Goal: Information Seeking & Learning: Learn about a topic

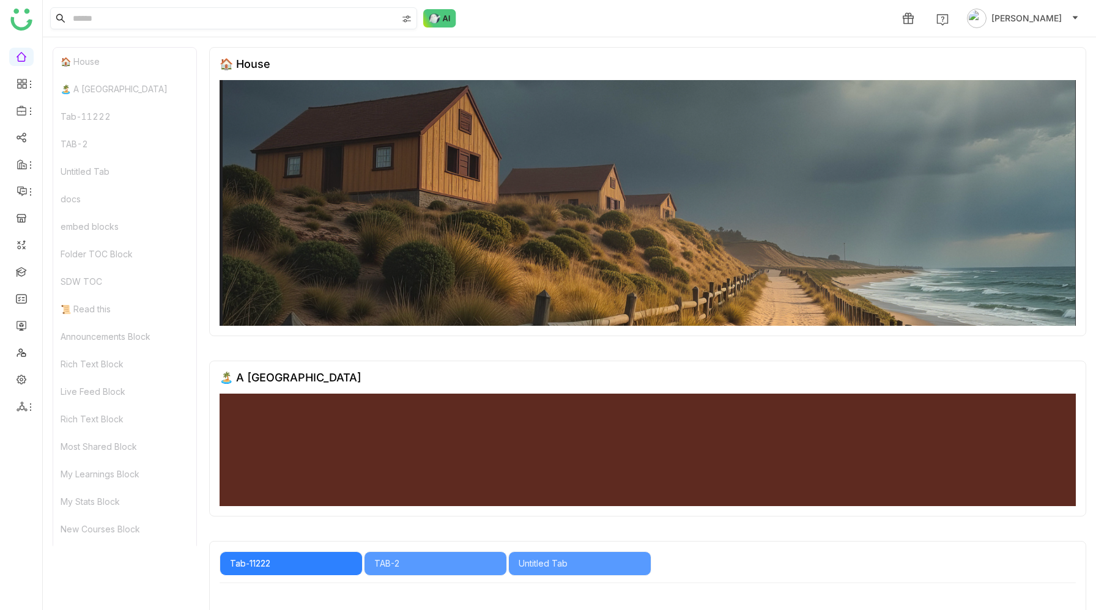
click at [246, 26] on input at bounding box center [233, 18] width 327 height 21
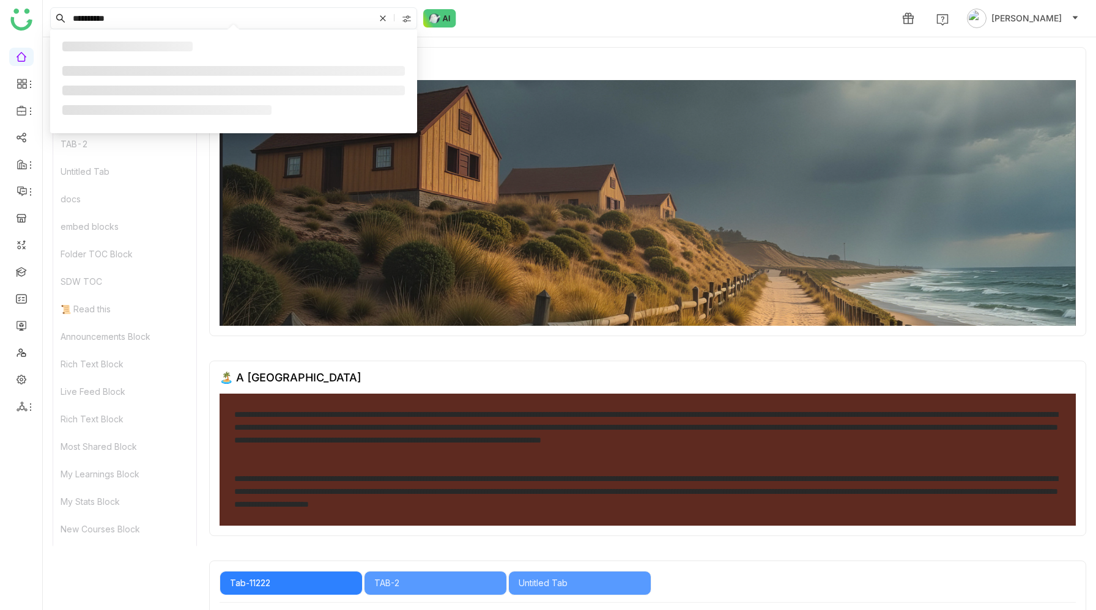
type input "**********"
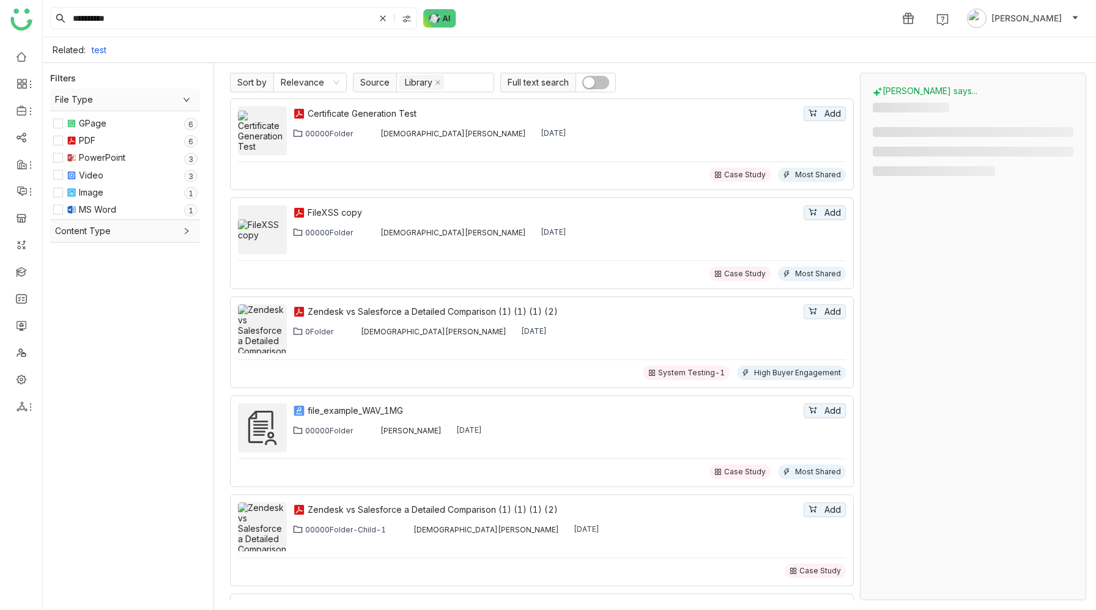
click at [683, 82] on div "Sort by Relevance Source Library Full text search" at bounding box center [542, 83] width 624 height 20
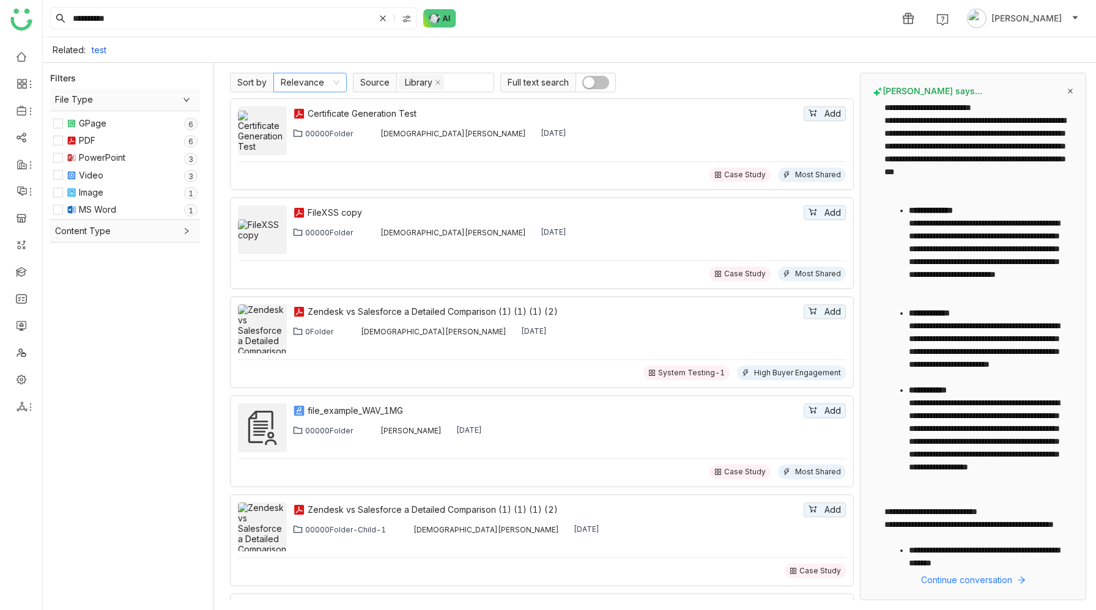
click at [325, 83] on nz-select-item "Relevance" at bounding box center [310, 82] width 59 height 18
click at [660, 82] on div "Sort by Relevance Source Library Full text search" at bounding box center [542, 83] width 624 height 20
click at [597, 82] on button "button" at bounding box center [595, 82] width 27 height 13
click at [585, 82] on button "button" at bounding box center [595, 82] width 27 height 13
click at [660, 81] on div "Sort by Relevance Source Library Full text search" at bounding box center [542, 83] width 624 height 20
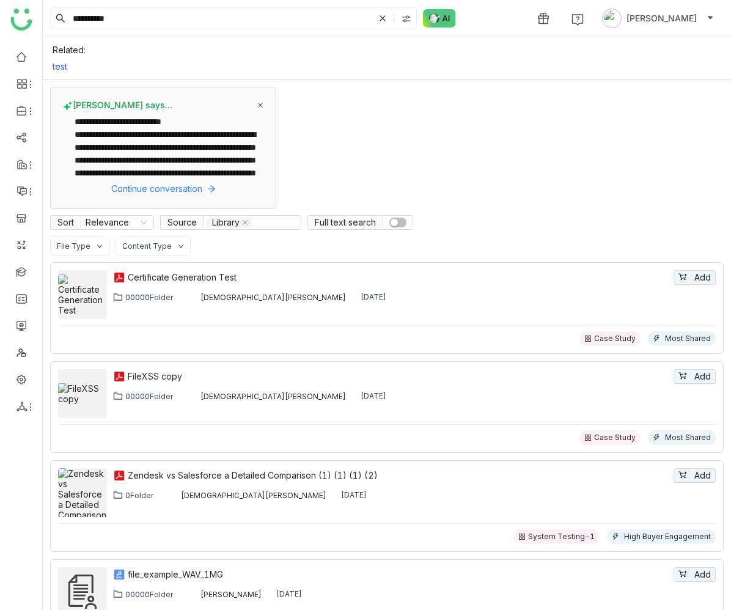
click at [402, 221] on button "button" at bounding box center [398, 223] width 17 height 10
